Goal: Transaction & Acquisition: Download file/media

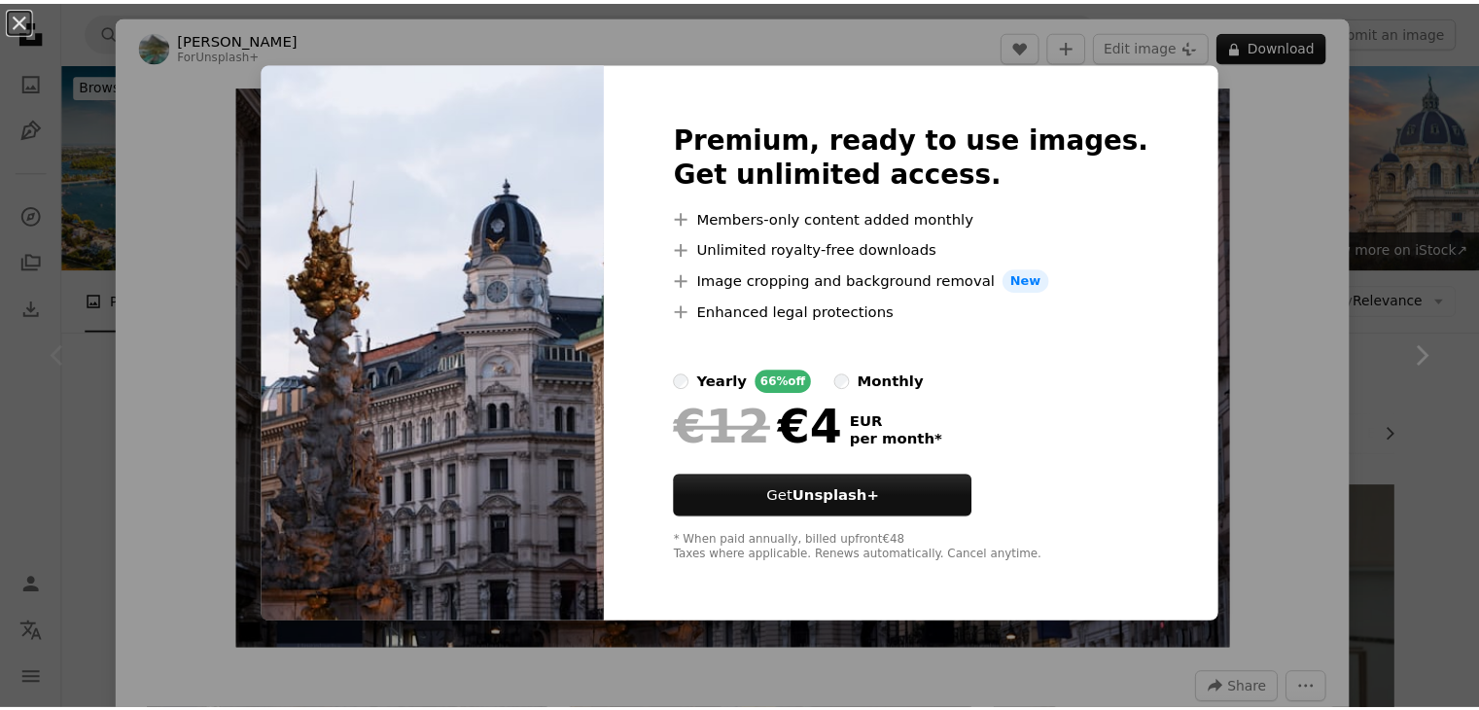
scroll to position [389, 0]
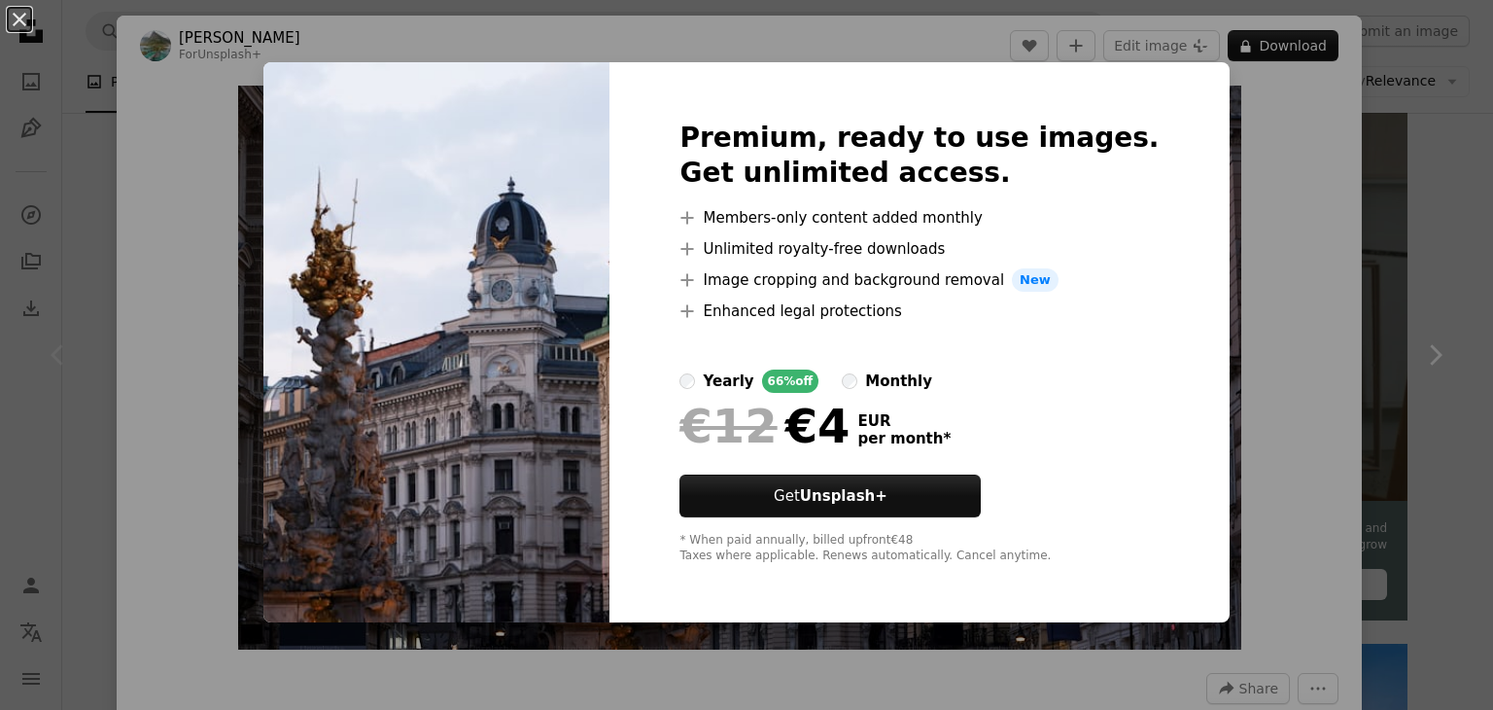
click at [223, 297] on div "An X shape Premium, ready to use images. Get unlimited access. A plus sign Memb…" at bounding box center [746, 355] width 1493 height 710
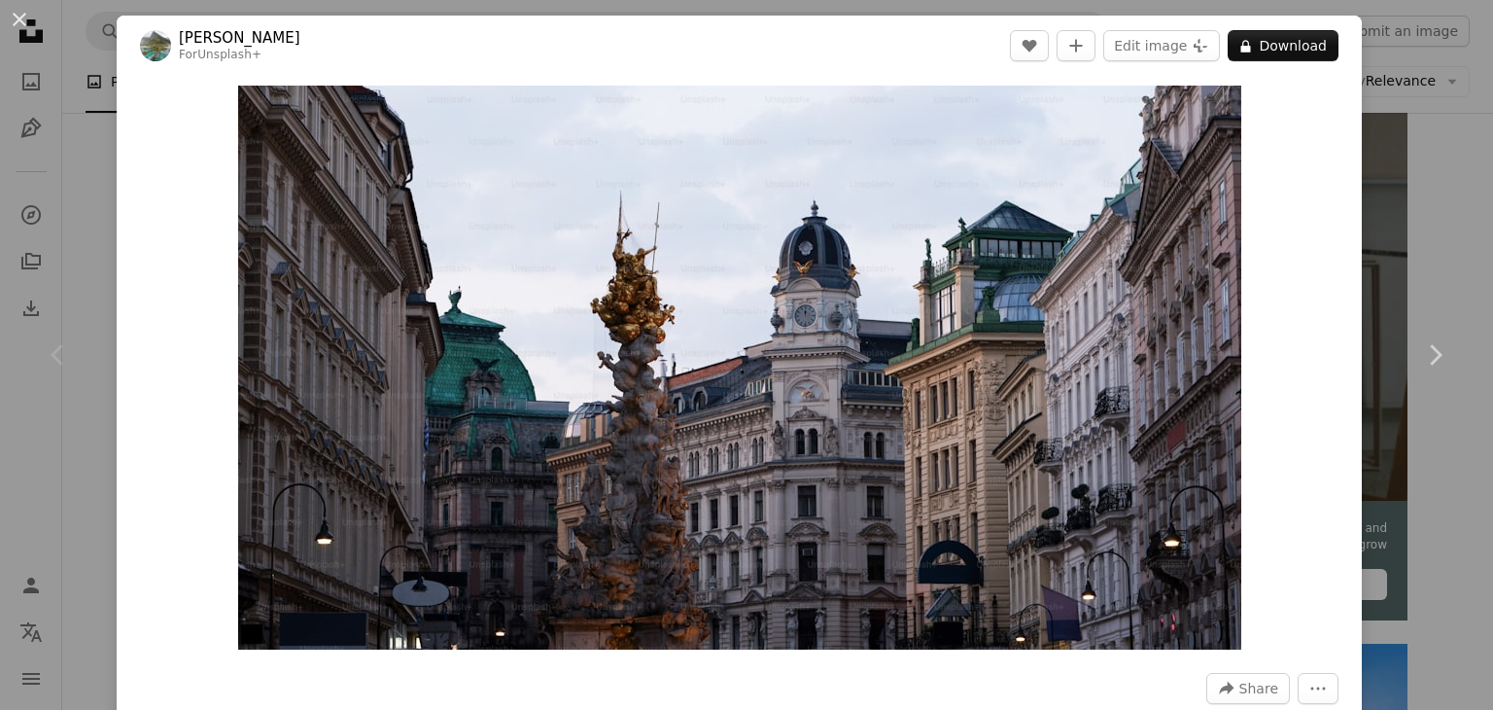
click at [21, 17] on button "An X shape" at bounding box center [19, 19] width 23 height 23
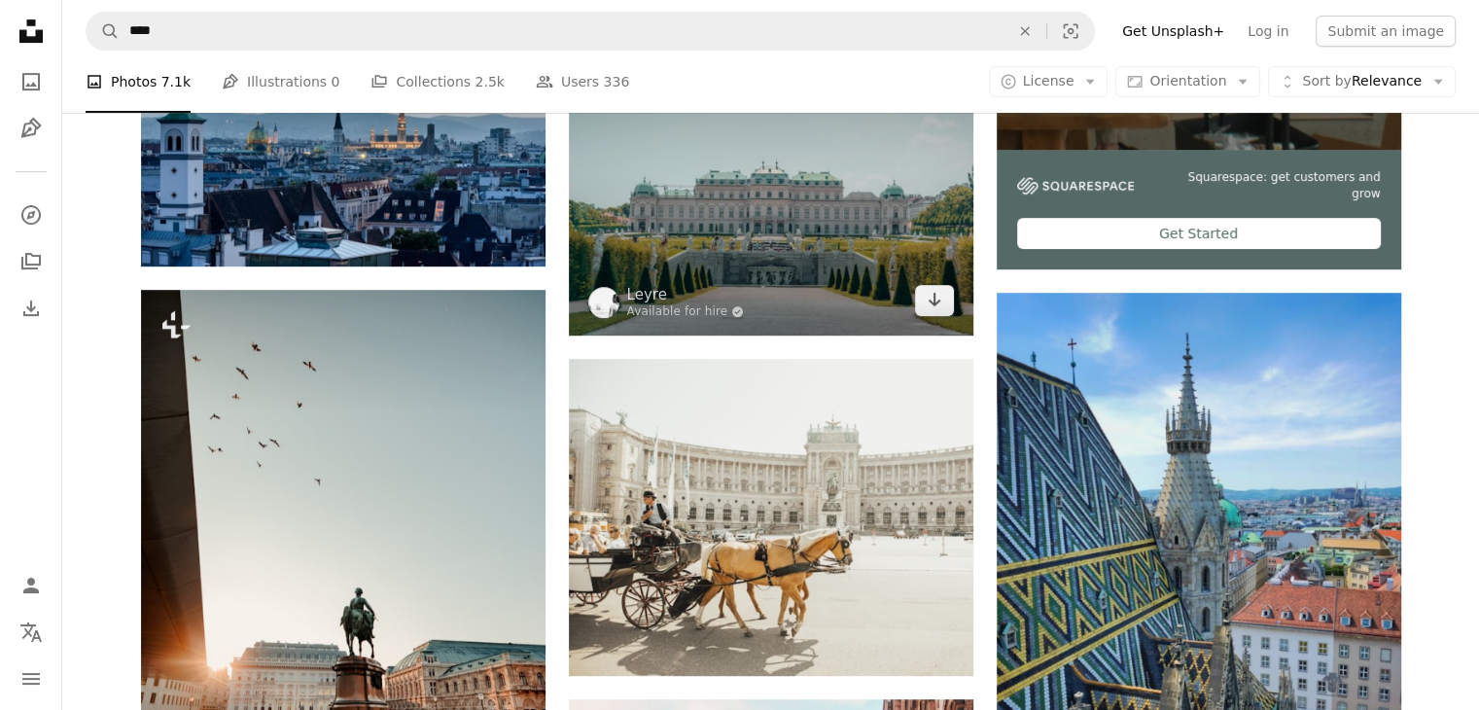
scroll to position [1070, 0]
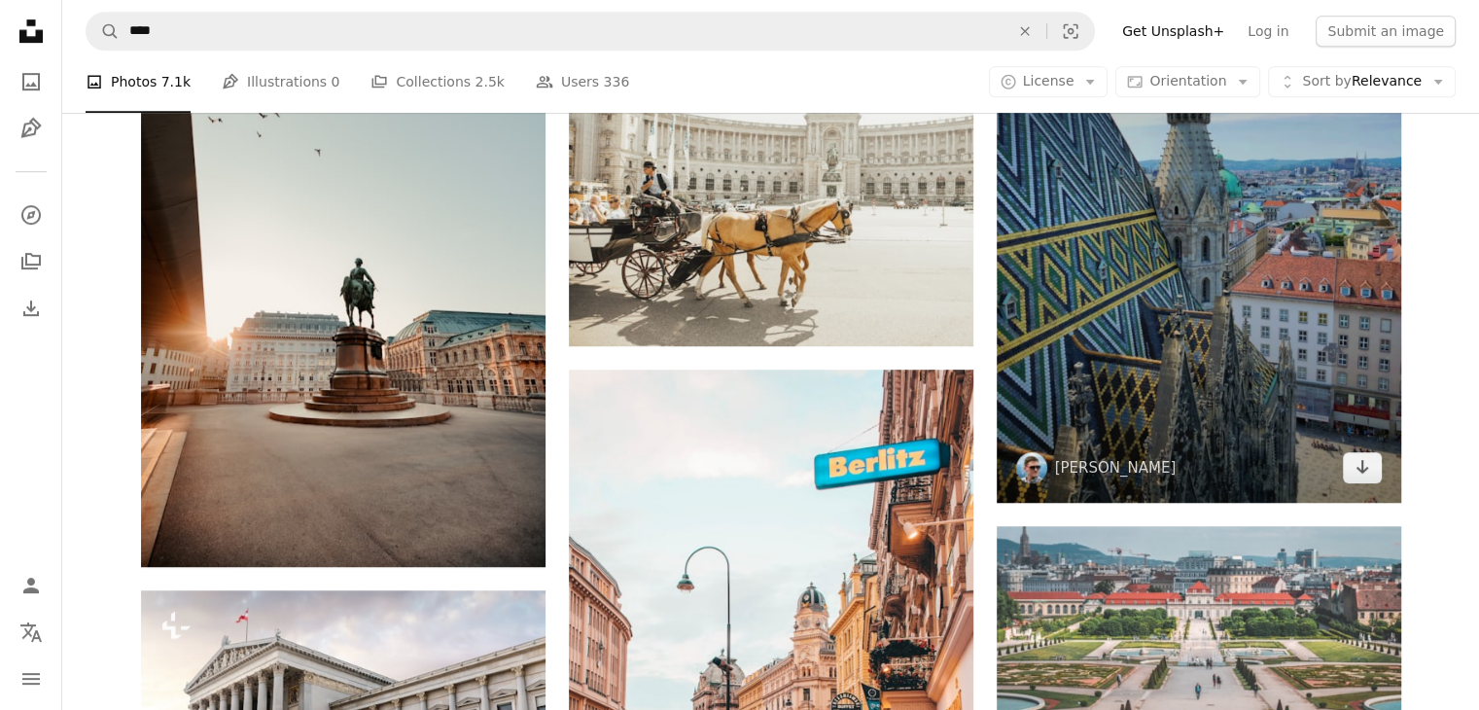
click at [1126, 355] on img at bounding box center [1199, 233] width 404 height 540
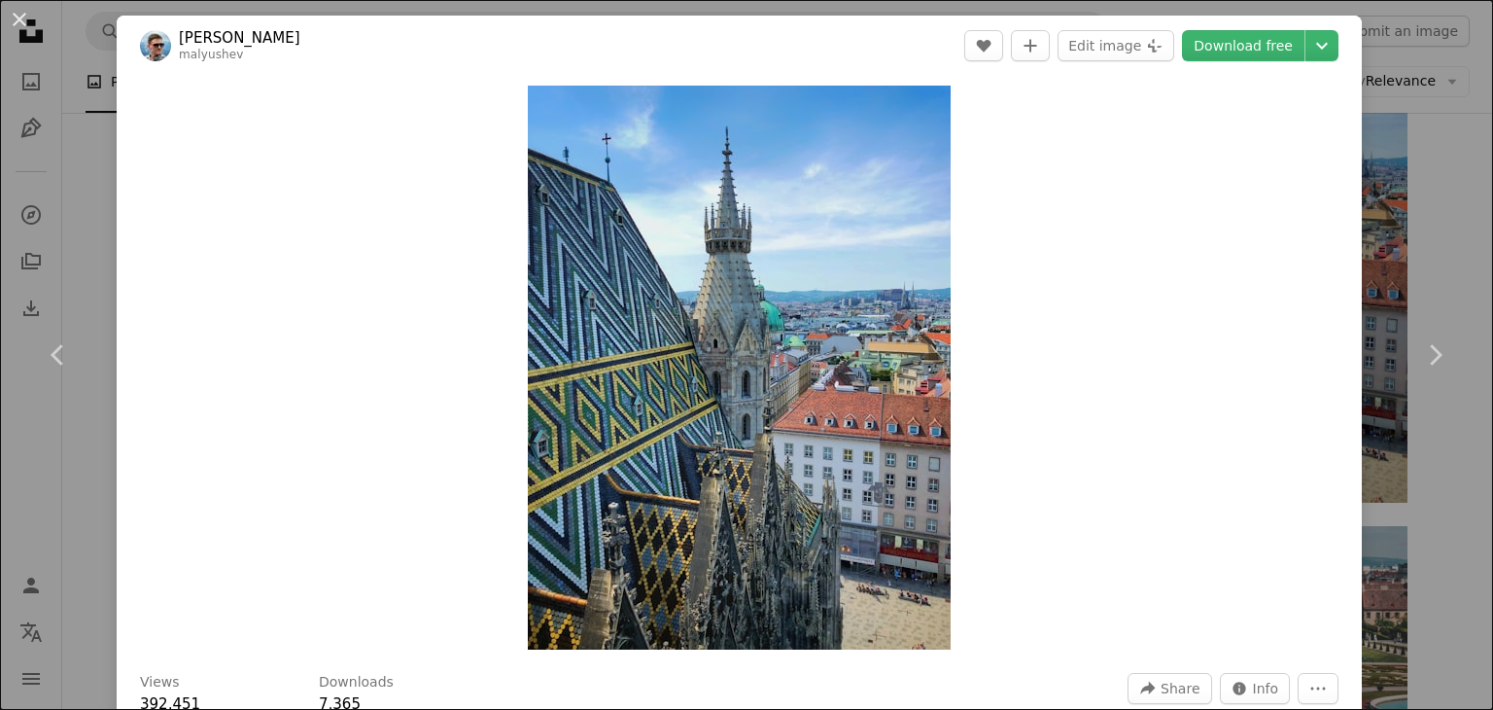
click at [92, 87] on div "An X shape Chevron left Chevron right [PERSON_NAME] malyushev A heart A plus si…" at bounding box center [746, 355] width 1493 height 710
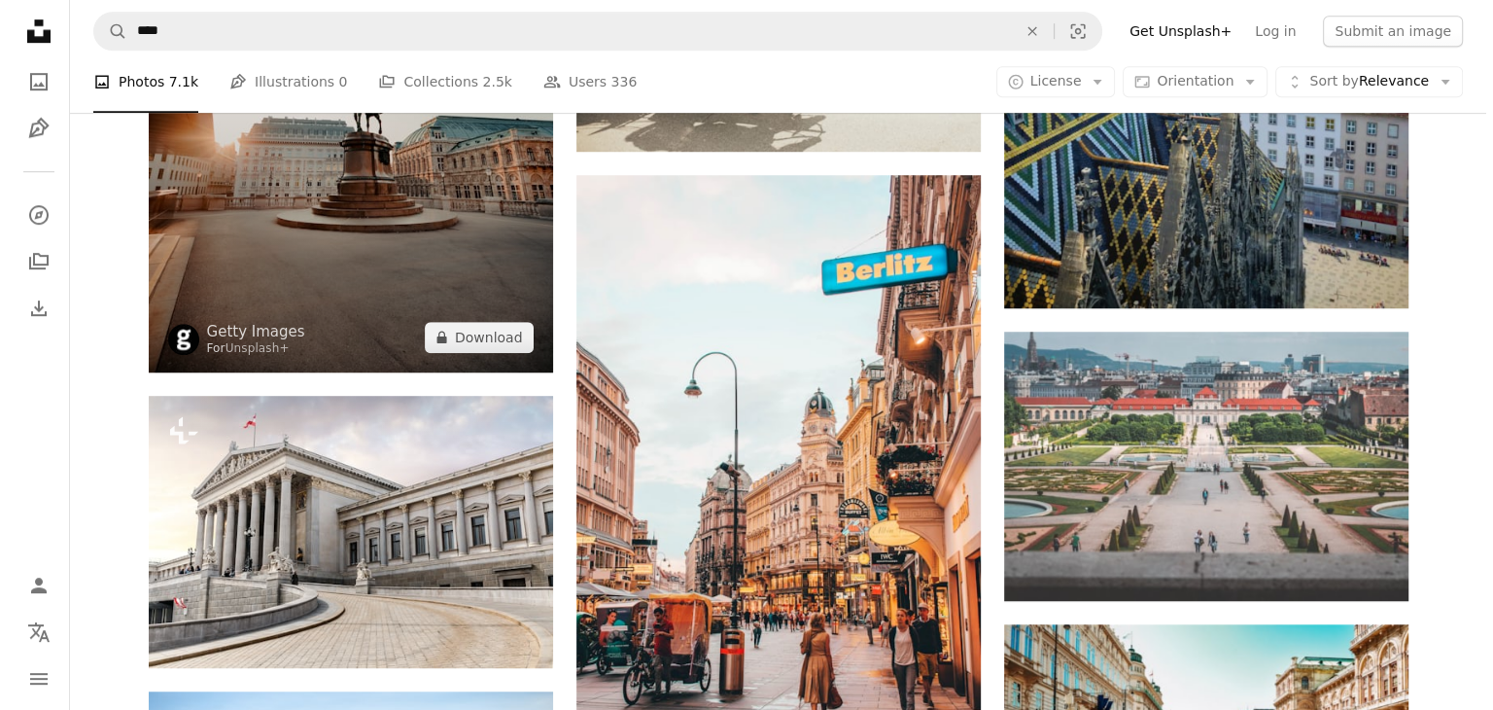
scroll to position [1458, 0]
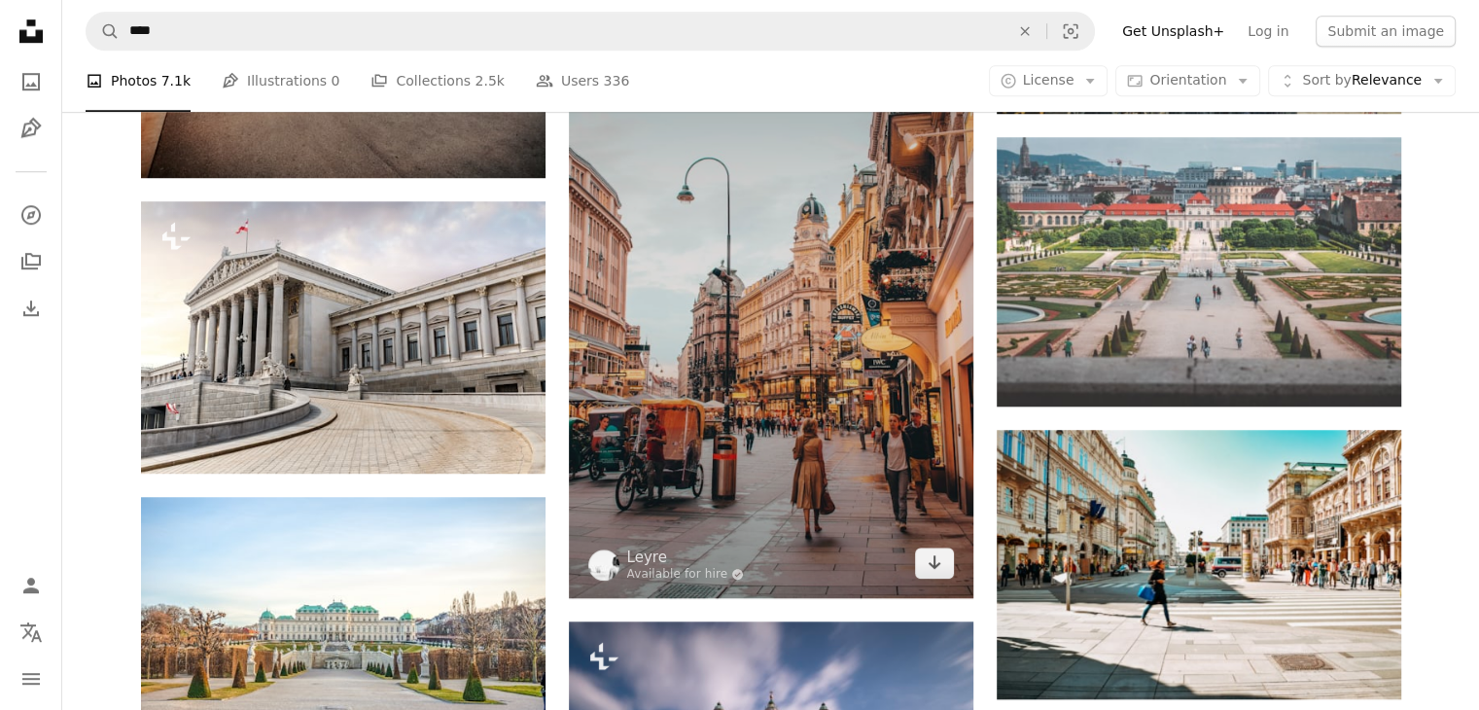
click at [684, 228] on img at bounding box center [771, 289] width 404 height 617
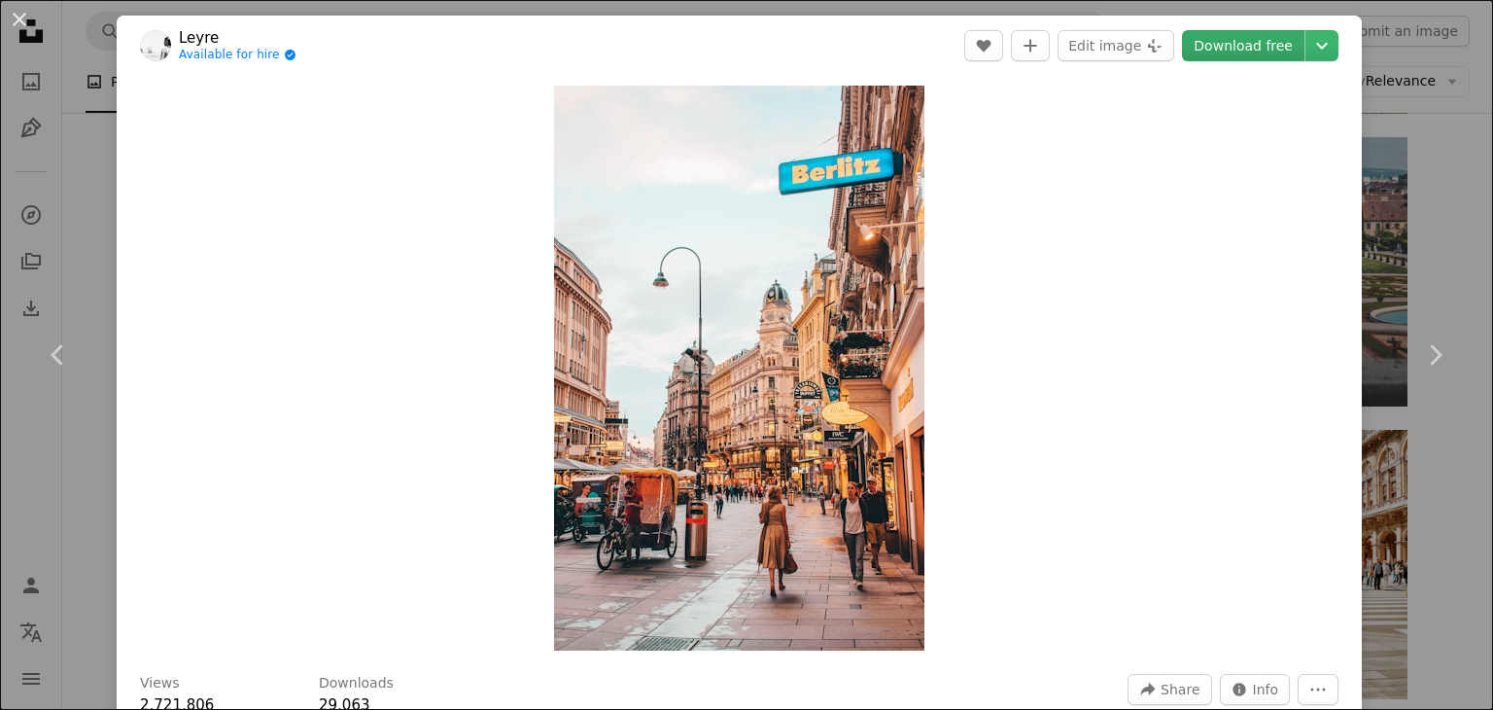
click at [1256, 37] on link "Download free" at bounding box center [1243, 45] width 123 height 31
